Goal: Task Accomplishment & Management: Manage account settings

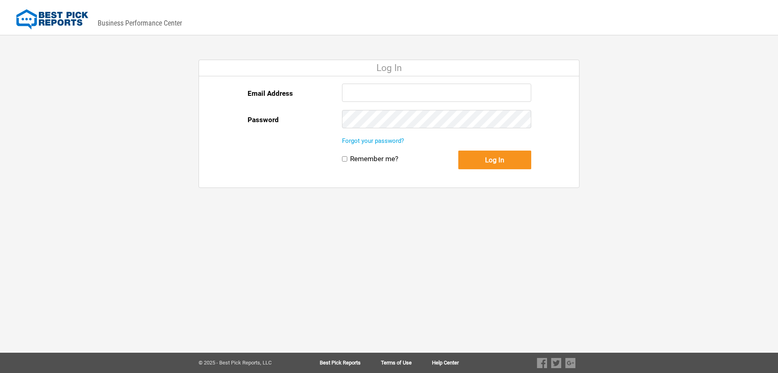
type input "[EMAIL_ADDRESS][DOMAIN_NAME]"
click at [489, 160] on button "Log In" at bounding box center [495, 159] width 73 height 19
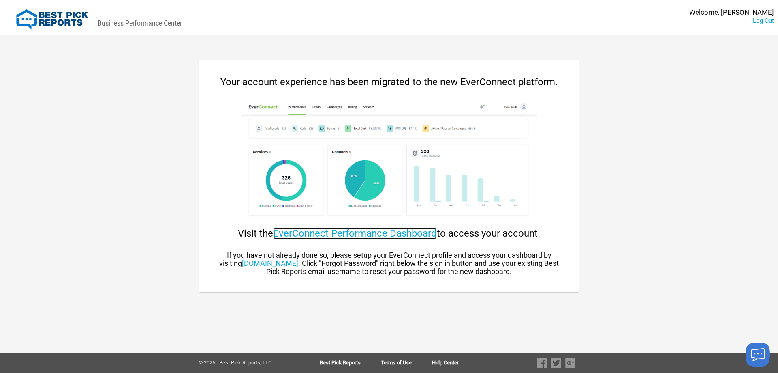
click at [382, 234] on link "EverConnect Performance Dashboard" at bounding box center [355, 232] width 164 height 11
